Goal: Register for event/course

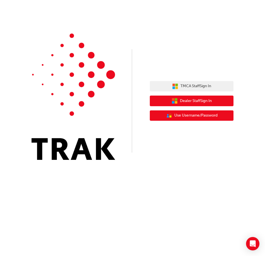
drag, startPoint x: 201, startPoint y: 99, endPoint x: 199, endPoint y: 110, distance: 11.0
click at [201, 110] on div "TMCA Staff Sign In Dealer Staff Sign In User Authentication Icon - Blue Person,…" at bounding box center [192, 101] width 84 height 48
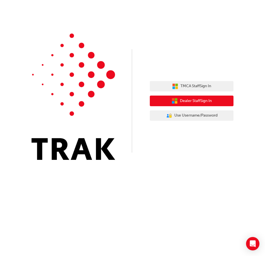
click at [201, 98] on span "Dealer Staff Sign In" at bounding box center [196, 101] width 32 height 6
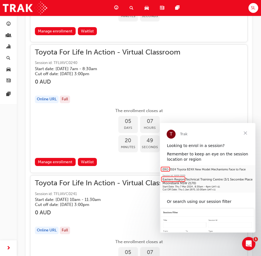
click at [245, 132] on span "Close" at bounding box center [246, 133] width 20 height 20
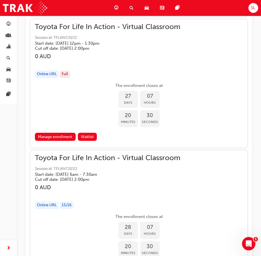
scroll to position [7728, 0]
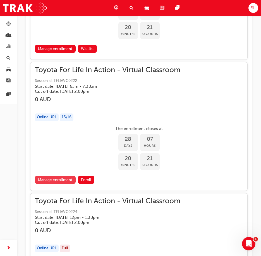
click at [63, 180] on link "Manage enrollment" at bounding box center [55, 180] width 41 height 8
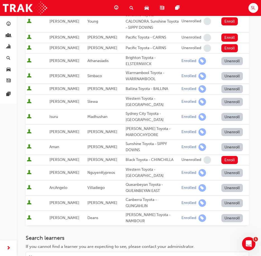
scroll to position [186, 0]
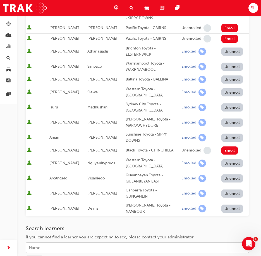
click at [65, 243] on div "Name" at bounding box center [133, 248] width 215 height 10
type input "[PERSON_NAME]"
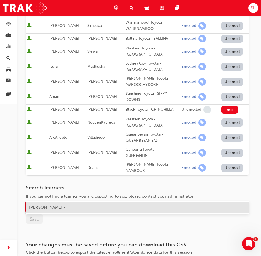
scroll to position [256, 0]
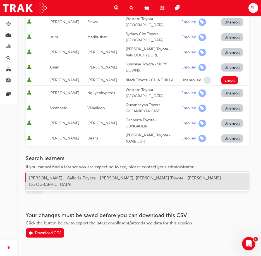
click at [38, 182] on div "[PERSON_NAME] - Galleria Toyota - [PERSON_NAME], [PERSON_NAME] Toyota - [PERSON…" at bounding box center [138, 181] width 224 height 17
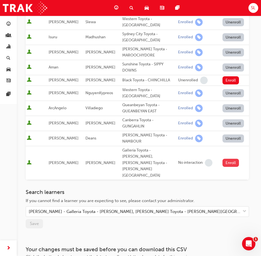
click at [228, 159] on button "Enroll" at bounding box center [231, 163] width 17 height 8
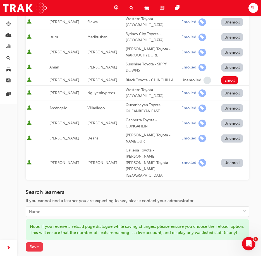
click at [32, 244] on span "Save" at bounding box center [34, 246] width 9 height 5
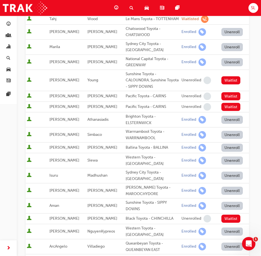
scroll to position [0, 0]
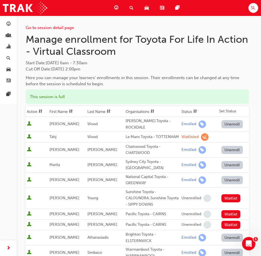
drag, startPoint x: 27, startPoint y: 62, endPoint x: 108, endPoint y: 67, distance: 81.2
click at [108, 67] on div "Start Date : [DATE] 6am - 7:30am Cut Off Date : [DATE] 2:00pm" at bounding box center [138, 66] width 224 height 13
drag, startPoint x: 108, startPoint y: 67, endPoint x: 105, endPoint y: 73, distance: 6.3
click at [105, 73] on div "Manage enrollment for Toyota For Life In Action - Virtual Classroom Start Date …" at bounding box center [138, 60] width 224 height 54
drag, startPoint x: 120, startPoint y: 60, endPoint x: 23, endPoint y: 60, distance: 97.2
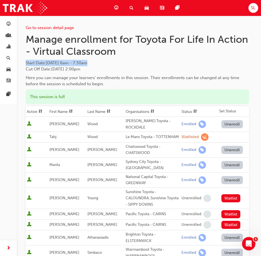
drag, startPoint x: 23, startPoint y: 60, endPoint x: 42, endPoint y: 64, distance: 20.0
copy span "Start Date : [DATE] 6am - 7:30am"
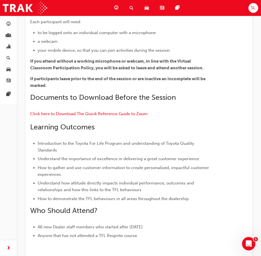
scroll to position [156, 0]
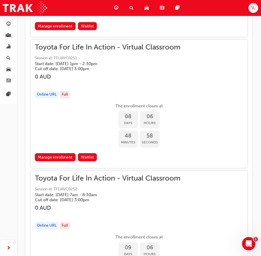
scroll to position [3164, 0]
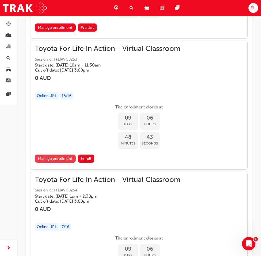
click at [47, 156] on link "Manage enrollment" at bounding box center [55, 159] width 41 height 8
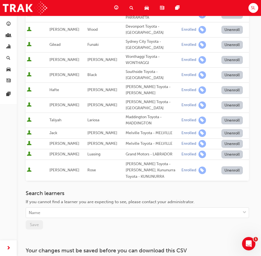
scroll to position [212, 0]
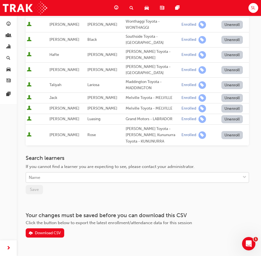
click at [60, 173] on div "Name" at bounding box center [133, 178] width 215 height 10
type input "i"
type input "olivia"
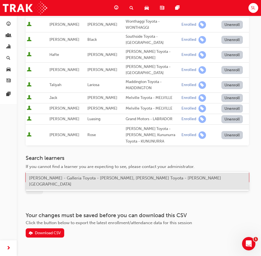
click at [66, 177] on span "Olivia Travis - Galleria Toyota - MORLEY, Scarboro Toyota - OSBORNE PARK" at bounding box center [125, 180] width 192 height 11
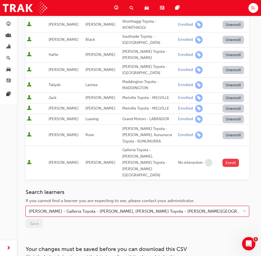
click at [232, 159] on button "Enroll" at bounding box center [231, 163] width 17 height 8
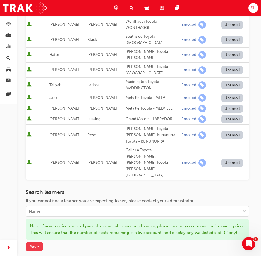
click at [34, 244] on span "Save" at bounding box center [34, 246] width 9 height 5
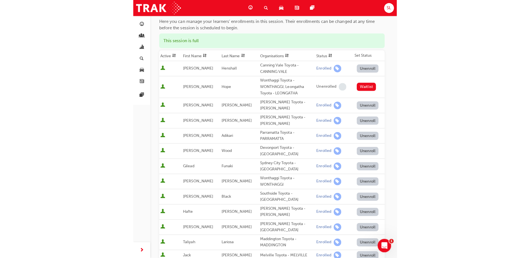
scroll to position [0, 0]
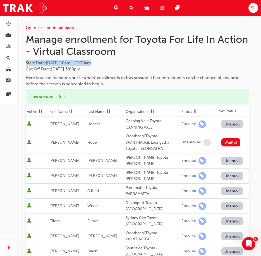
drag, startPoint x: 25, startPoint y: 61, endPoint x: 110, endPoint y: 61, distance: 85.2
click at [110, 61] on div "Go to session detail page Manage enrollment for Toyota For Life In Action - Vir…" at bounding box center [139, 258] width 244 height 485
copy span "Start Date : Fri 3 Oct 2025 10am - 11:30am"
